Goal: Information Seeking & Learning: Check status

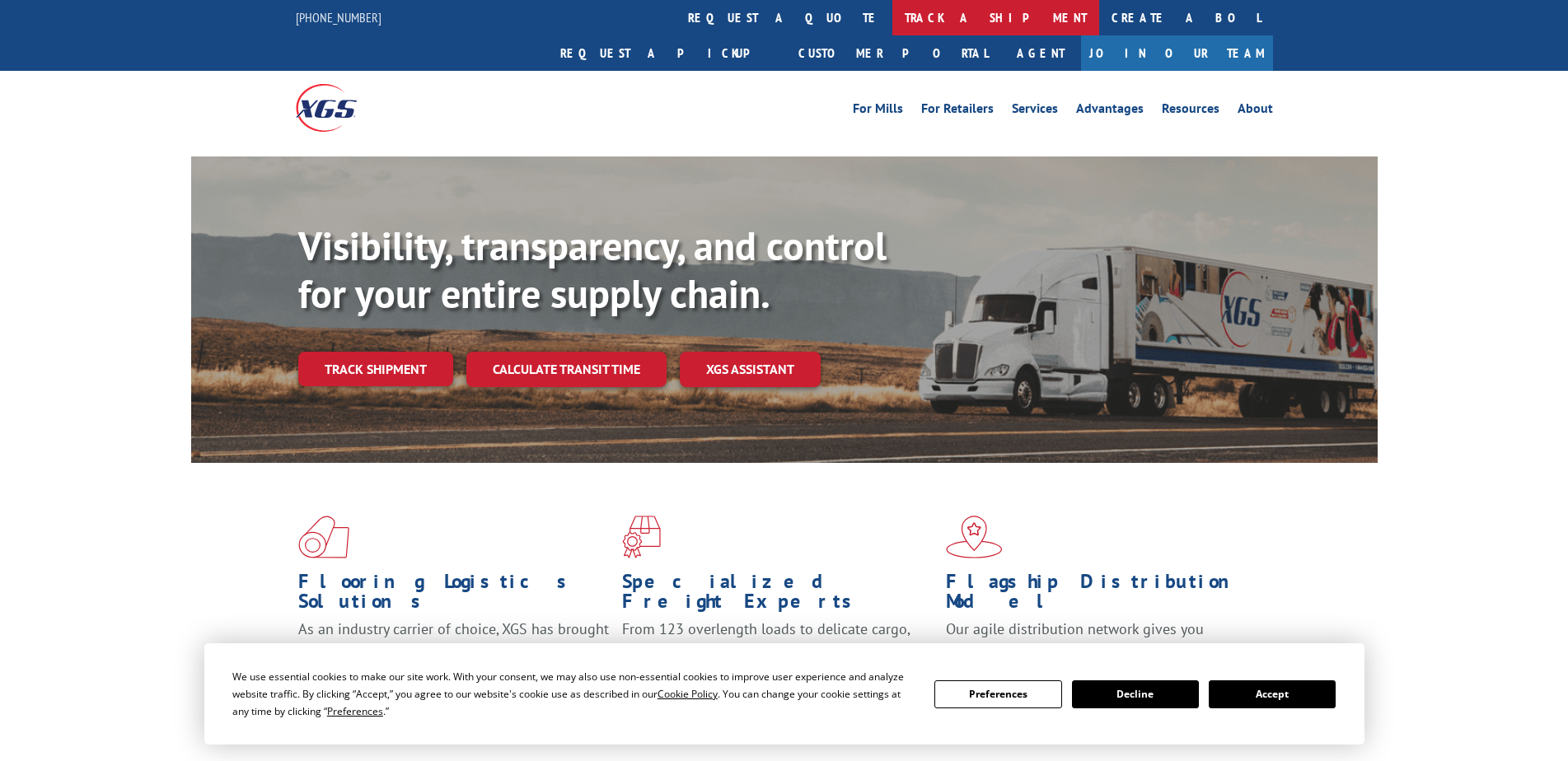
click at [892, 20] on link "track a shipment" at bounding box center [996, 18] width 207 height 35
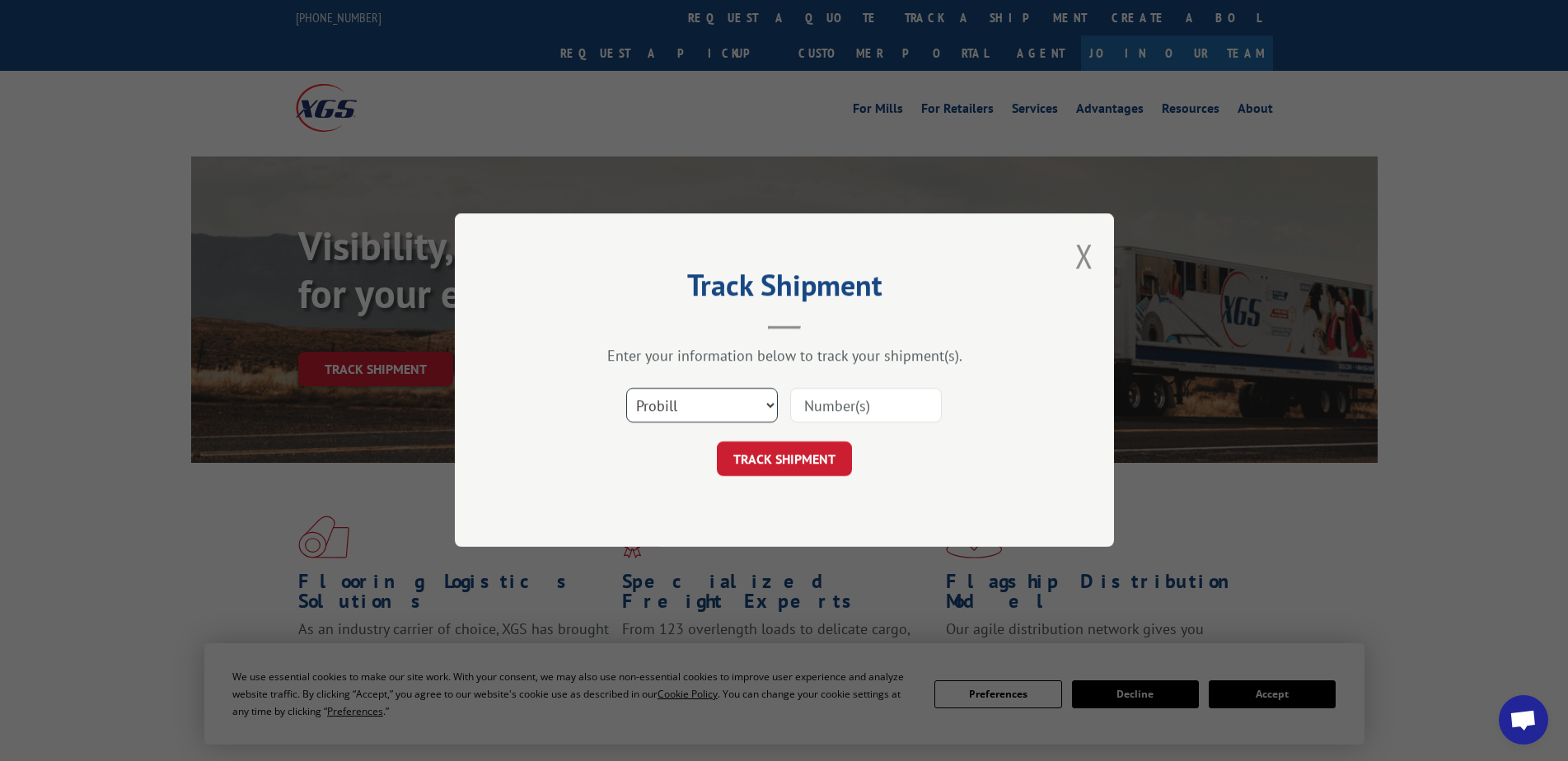
click at [764, 402] on select "Select category... Probill BOL PO" at bounding box center [702, 405] width 152 height 35
click at [626, 388] on select "Select category... Probill BOL PO" at bounding box center [702, 405] width 152 height 35
click at [752, 401] on select "Select category... Probill BOL PO" at bounding box center [702, 405] width 152 height 35
select select "bol"
click at [626, 388] on select "Select category... Probill BOL PO" at bounding box center [702, 405] width 152 height 35
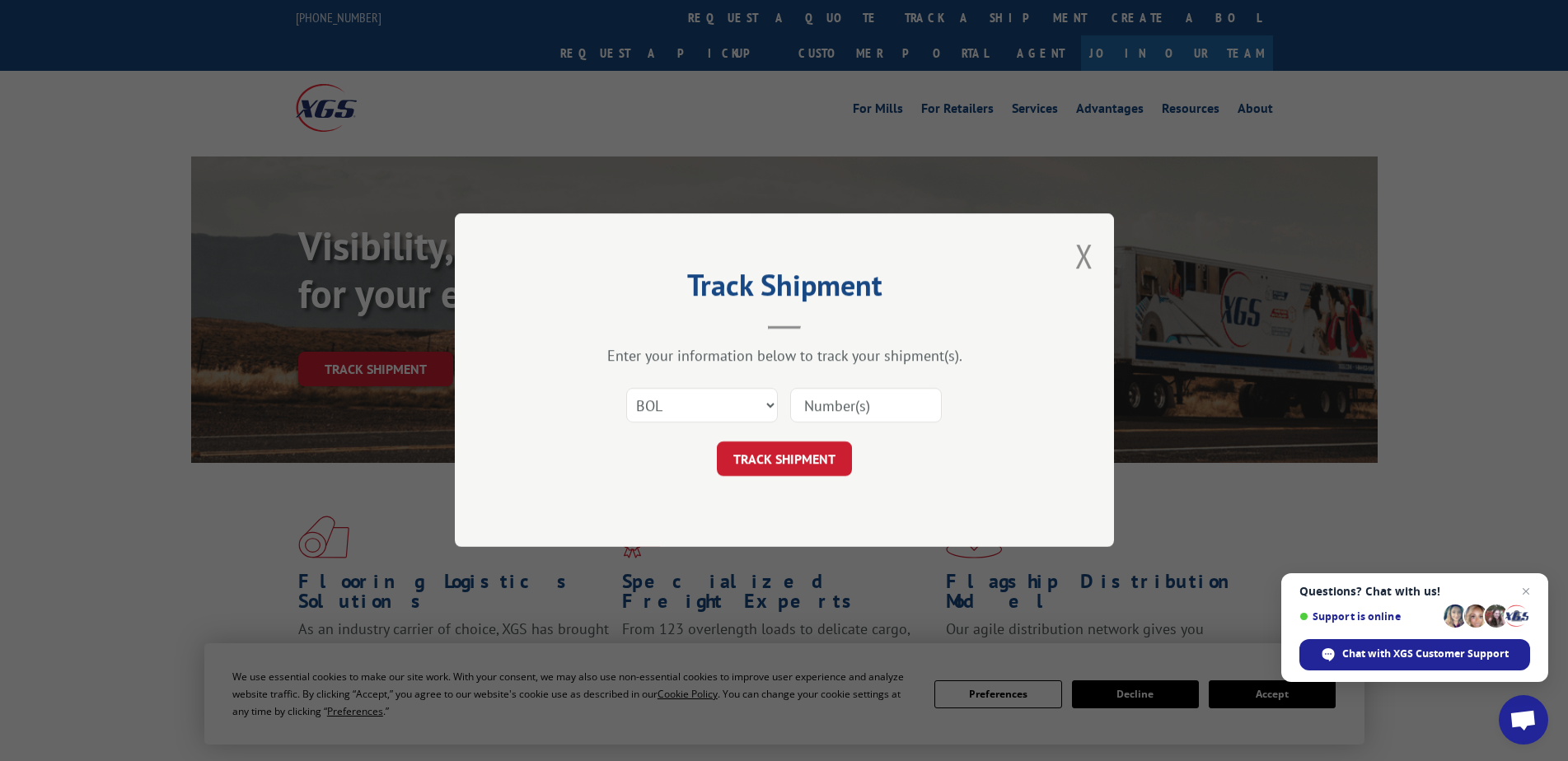
click at [820, 412] on input at bounding box center [866, 405] width 152 height 35
paste input "2849853"
type input "2849853"
click at [813, 453] on button "TRACK SHIPMENT" at bounding box center [784, 459] width 135 height 35
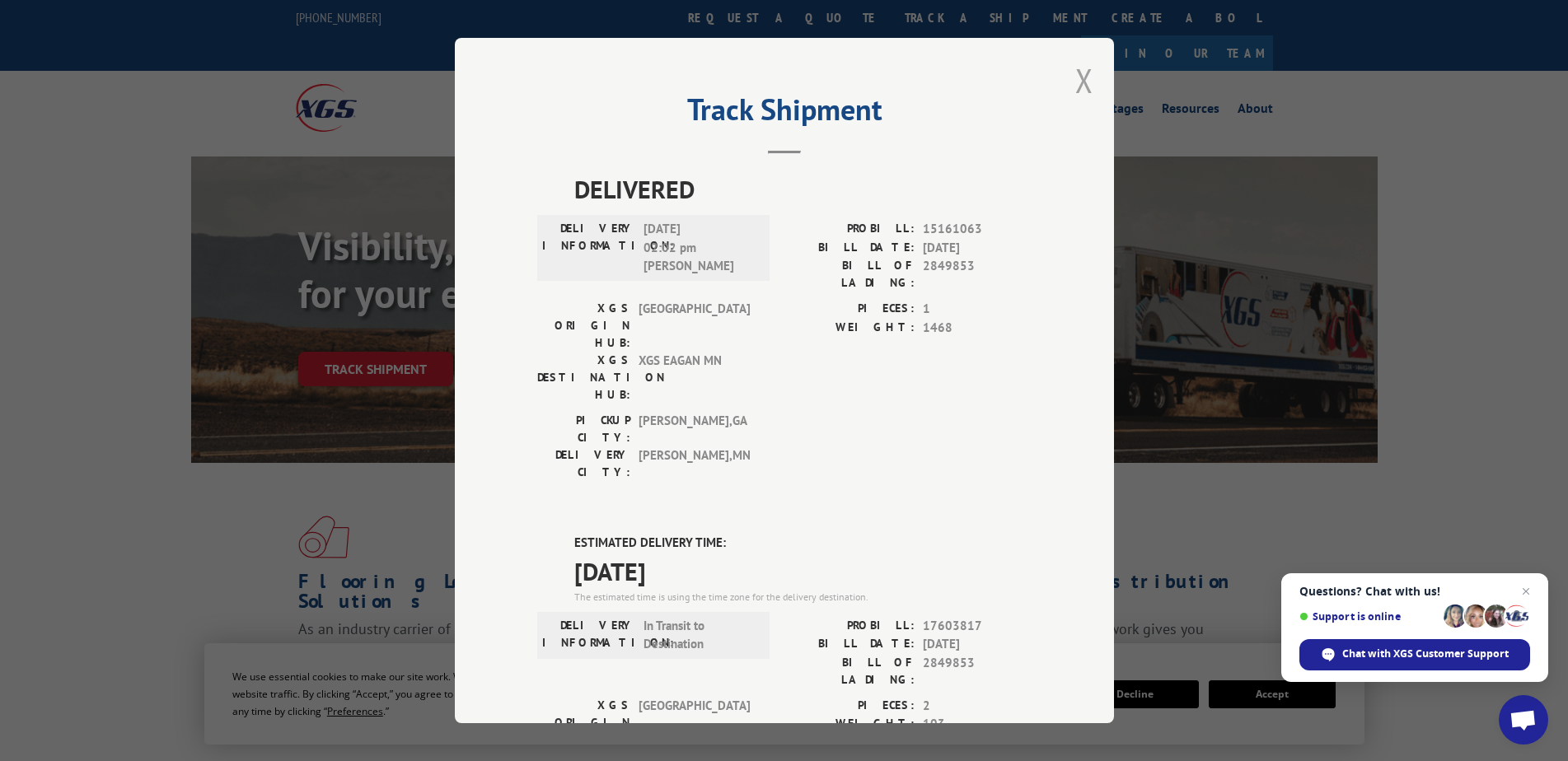
click at [1075, 81] on button "Close modal" at bounding box center [1084, 80] width 18 height 43
